Goal: Task Accomplishment & Management: Manage account settings

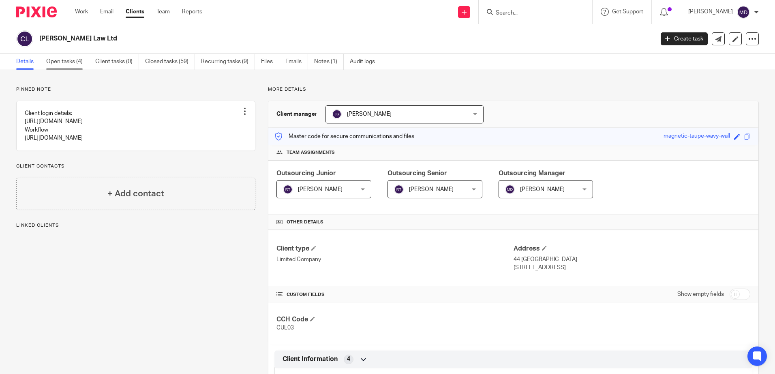
click at [76, 65] on link "Open tasks (4)" at bounding box center [67, 62] width 43 height 16
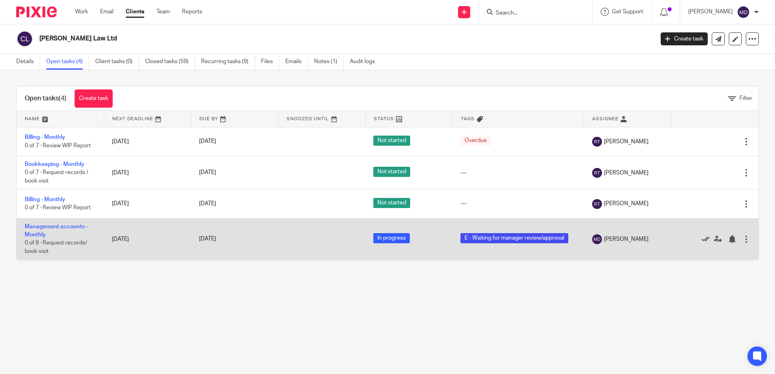
click at [702, 239] on icon at bounding box center [706, 239] width 8 height 8
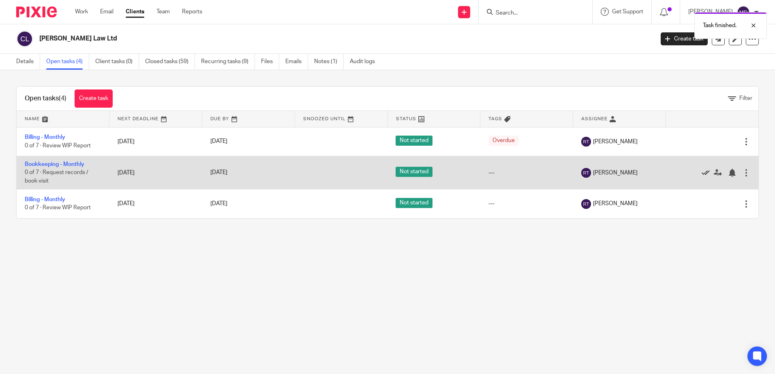
click at [702, 171] on icon at bounding box center [706, 173] width 8 height 8
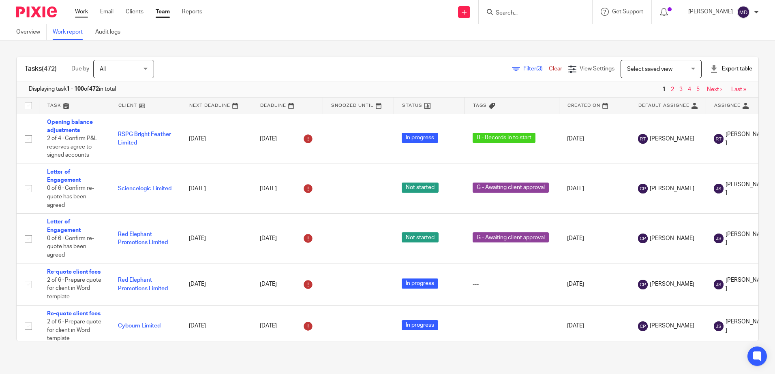
click at [76, 12] on link "Work" at bounding box center [81, 12] width 13 height 8
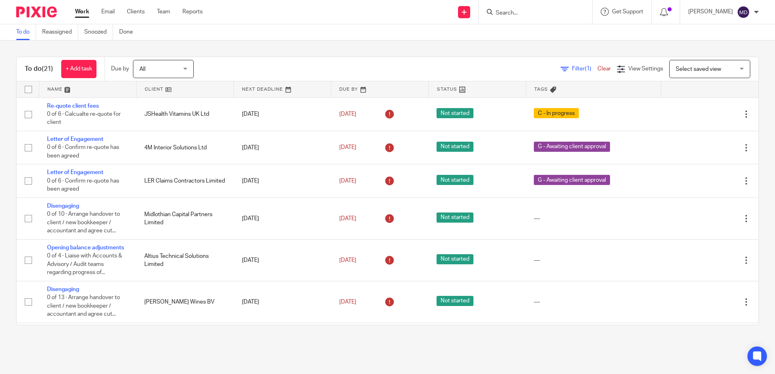
click at [55, 91] on link at bounding box center [87, 89] width 97 height 16
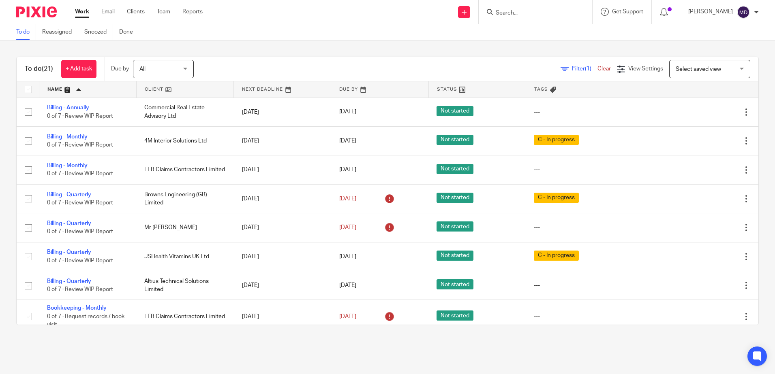
click at [557, 350] on main "To do Reassigned Snoozed Done To do (21) + Add task Due by All All Today Tomorr…" at bounding box center [387, 187] width 775 height 374
